Goal: Check status: Check status

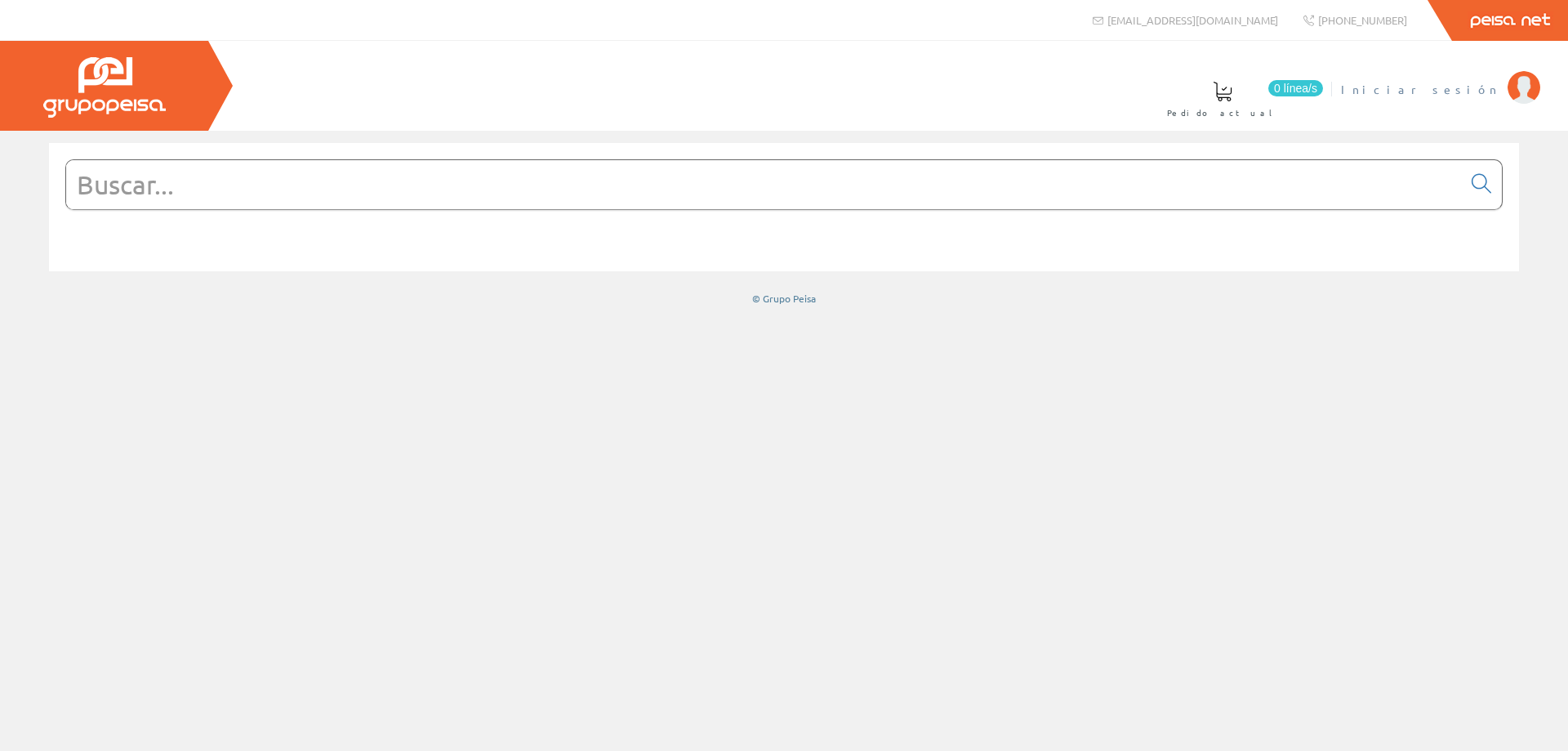
click at [1468, 89] on span "Iniciar sesión" at bounding box center [1420, 88] width 158 height 17
click at [1403, 92] on span "INSTALAC.ELECTRICAS BADENES SL" at bounding box center [1335, 88] width 328 height 17
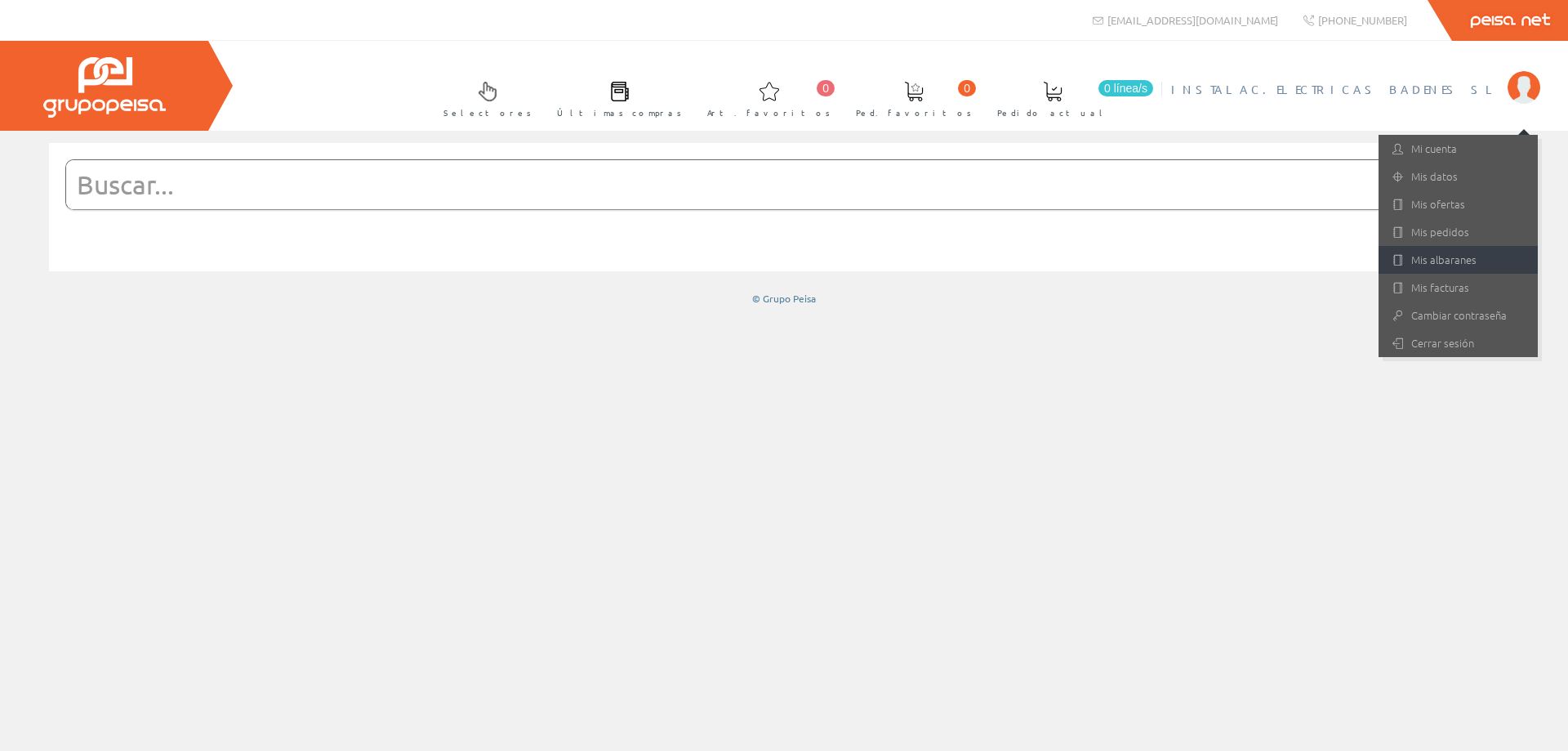
click at [1449, 261] on link "Mis albaranes" at bounding box center [1459, 260] width 159 height 28
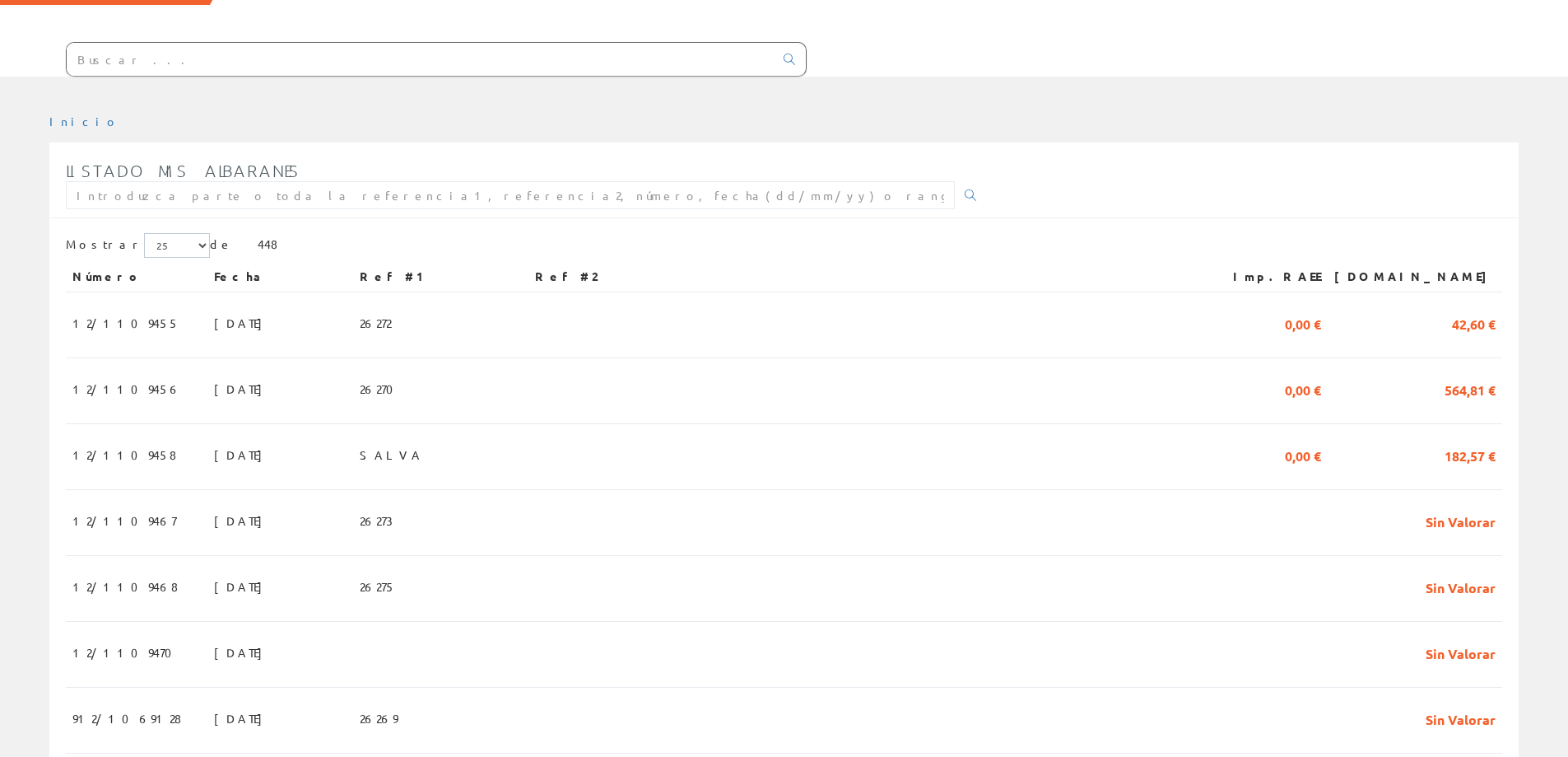
scroll to position [165, 0]
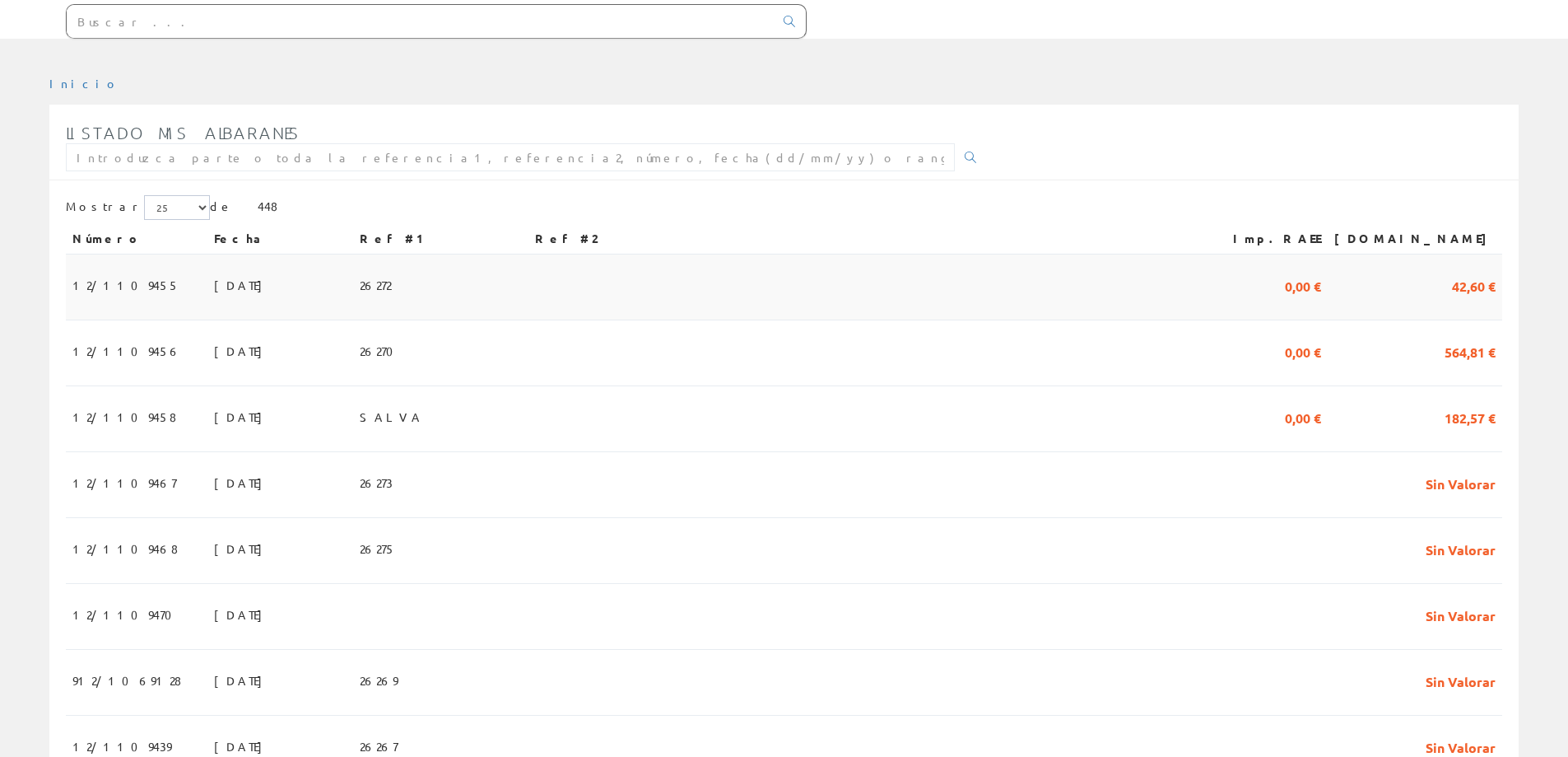
click at [214, 280] on span "[DATE]" at bounding box center [243, 285] width 56 height 28
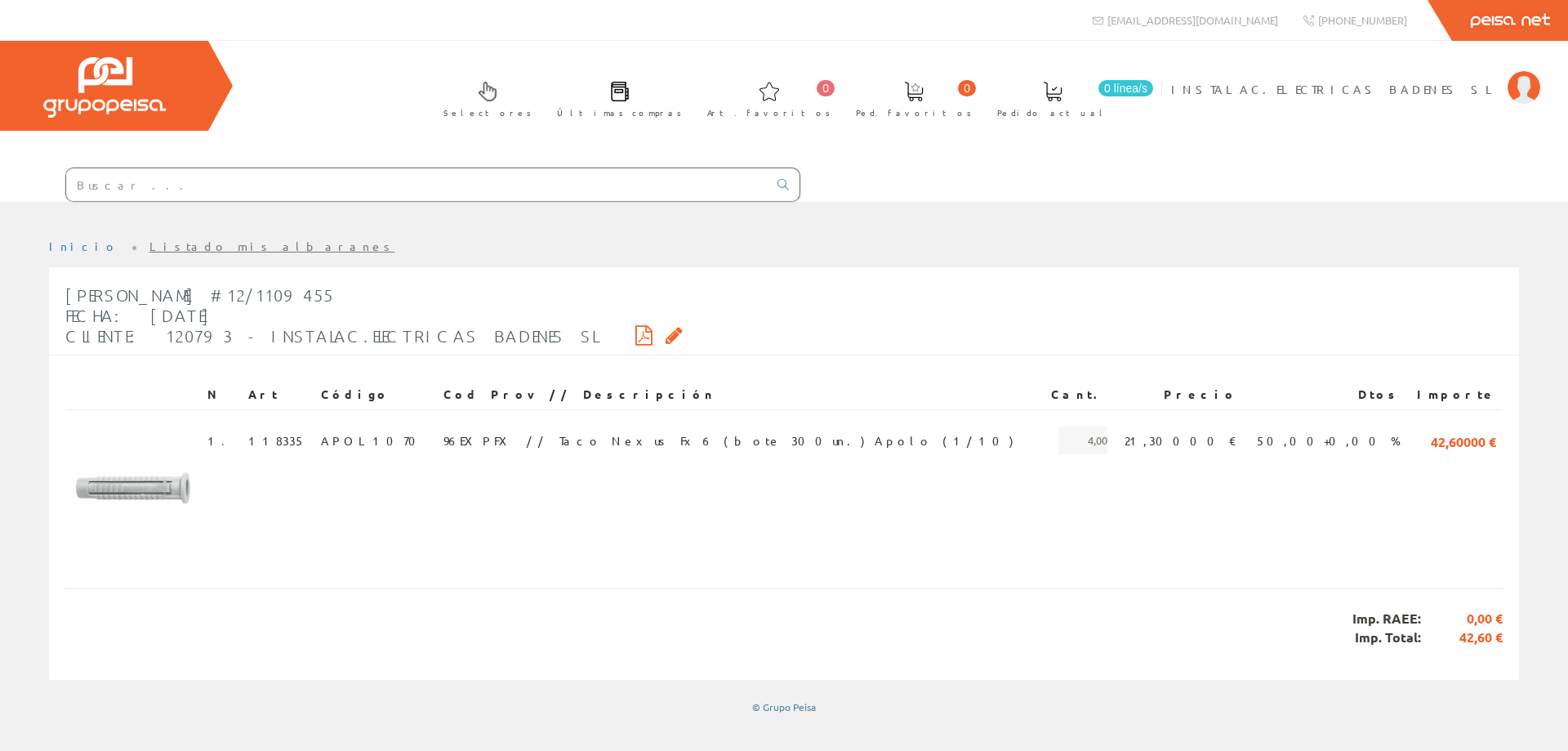
click at [157, 241] on link "Listado mis albaranes" at bounding box center [272, 246] width 246 height 15
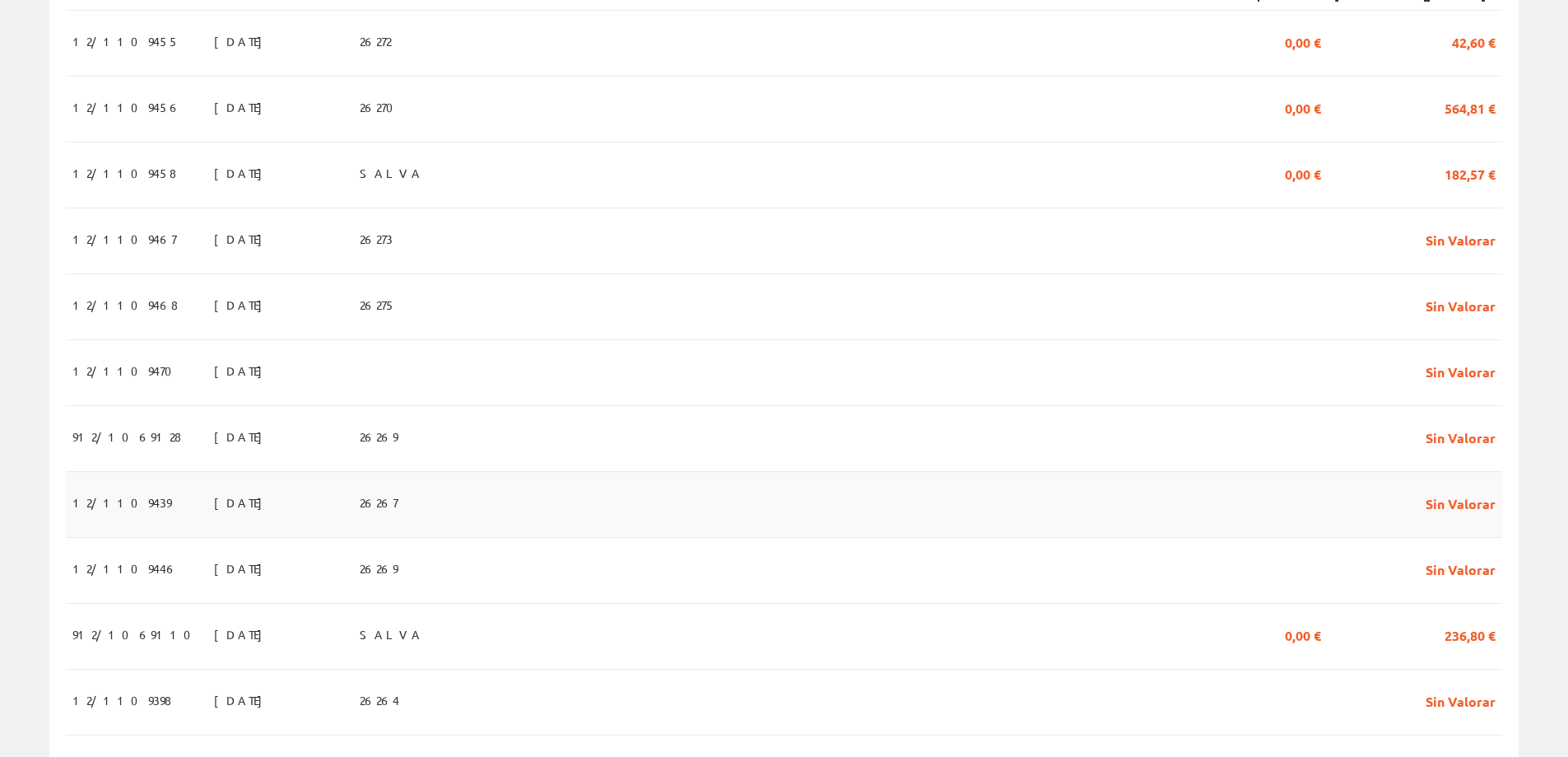
scroll to position [412, 0]
click at [100, 166] on span "12/1109458" at bounding box center [124, 169] width 104 height 28
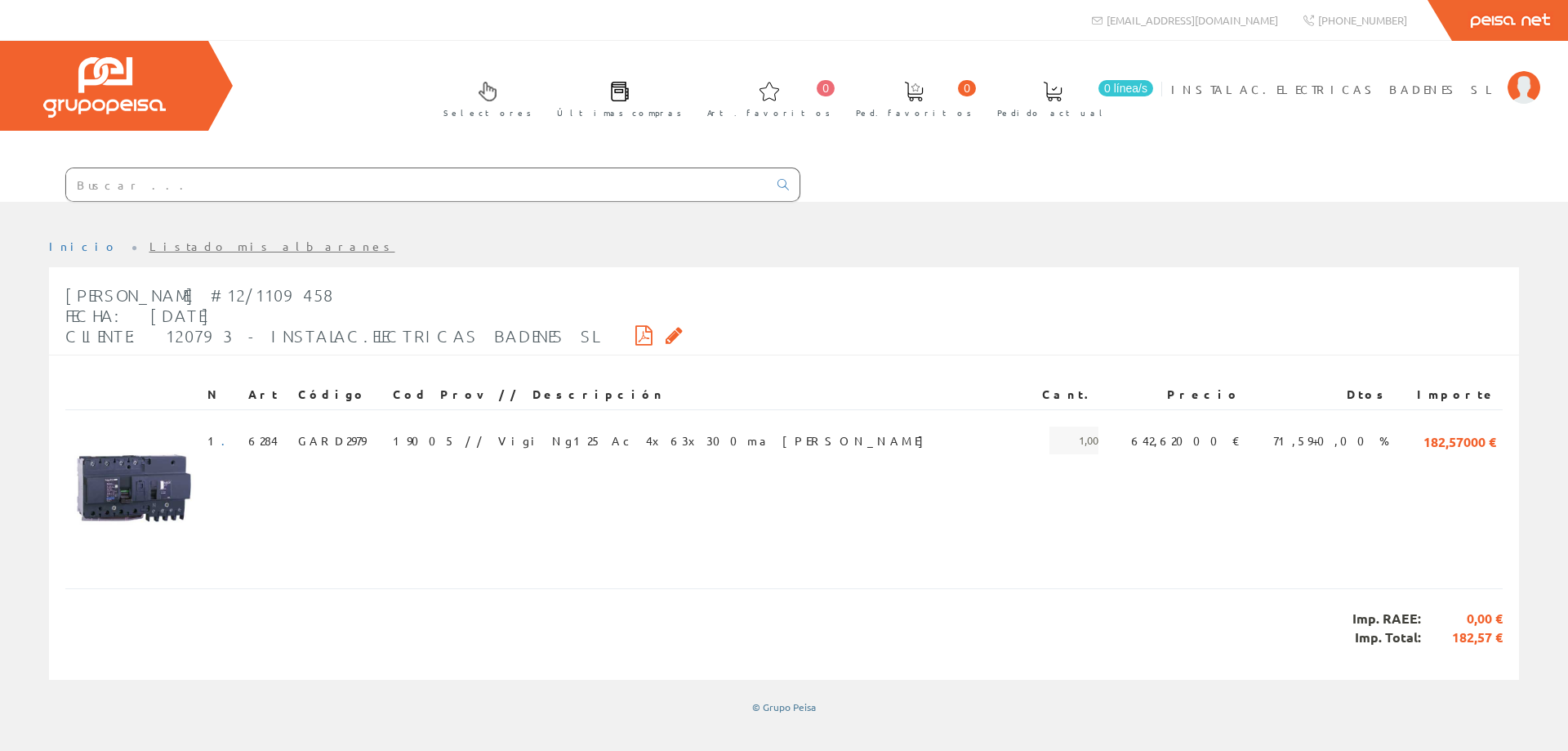
click at [150, 251] on link "Listado mis albaranes" at bounding box center [272, 246] width 246 height 15
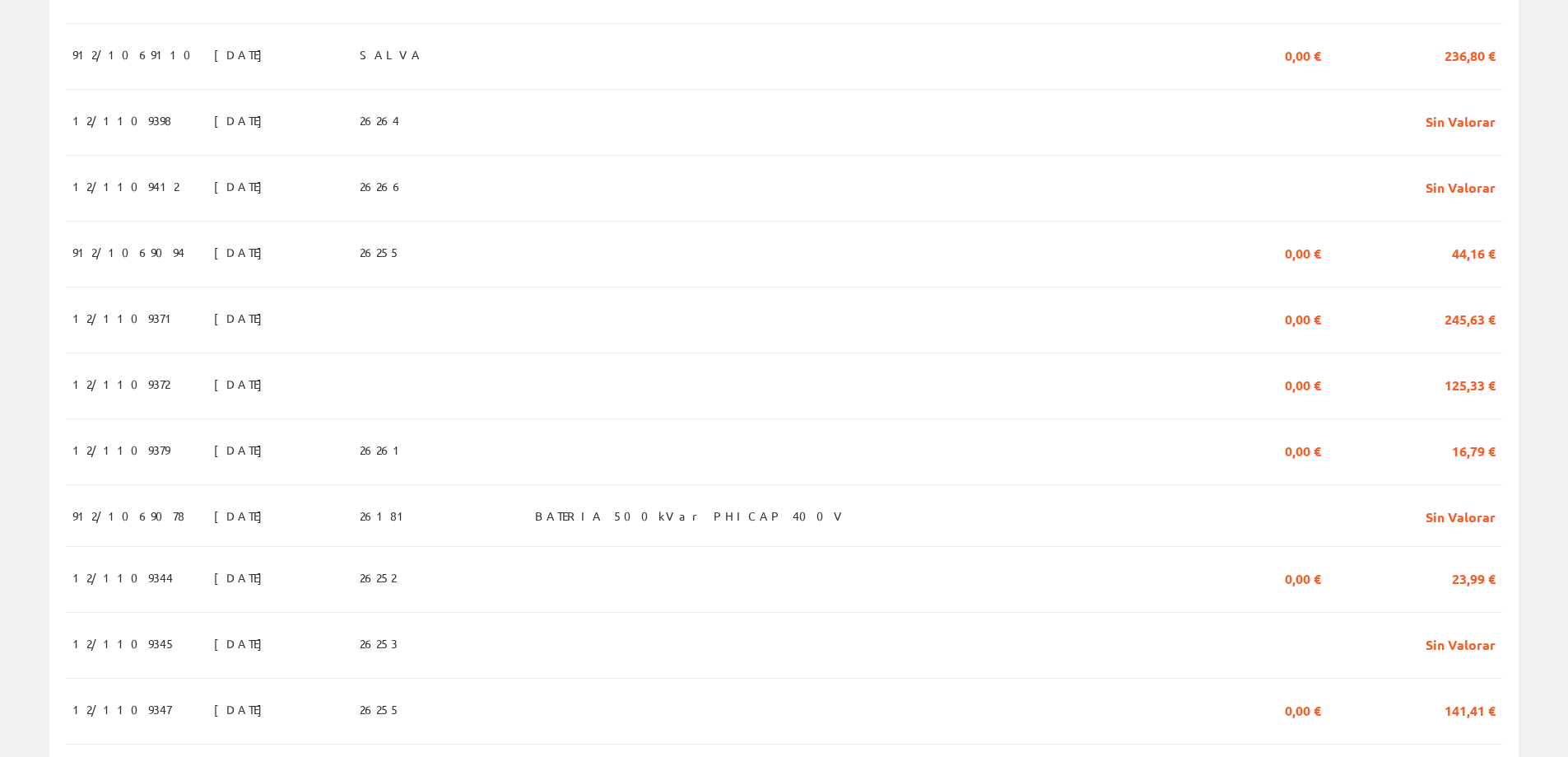
scroll to position [1071, 0]
